Goal: Task Accomplishment & Management: Use online tool/utility

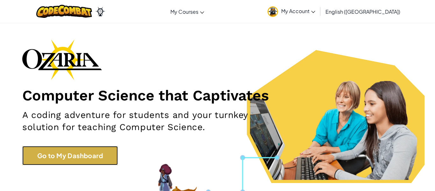
click at [97, 159] on link "Go to My Dashboard" at bounding box center [69, 155] width 95 height 19
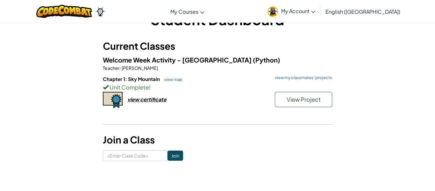
scroll to position [23, 0]
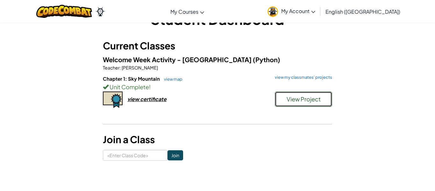
click at [296, 99] on span "View Project" at bounding box center [303, 98] width 34 height 7
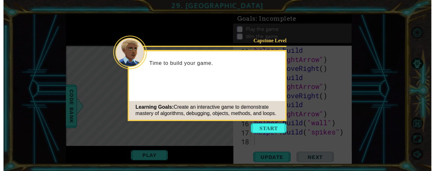
scroll to position [138, 0]
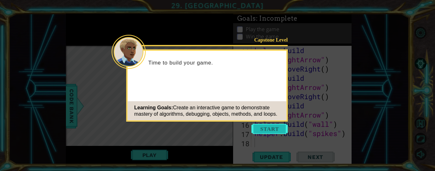
click at [270, 131] on button "Start" at bounding box center [269, 129] width 36 height 10
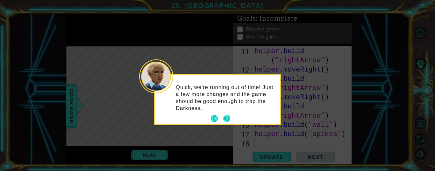
click at [226, 118] on button "Next" at bounding box center [226, 118] width 7 height 7
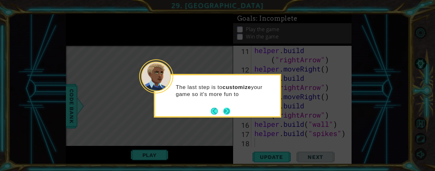
click at [224, 114] on button "Next" at bounding box center [227, 111] width 12 height 12
